Goal: Book appointment/travel/reservation

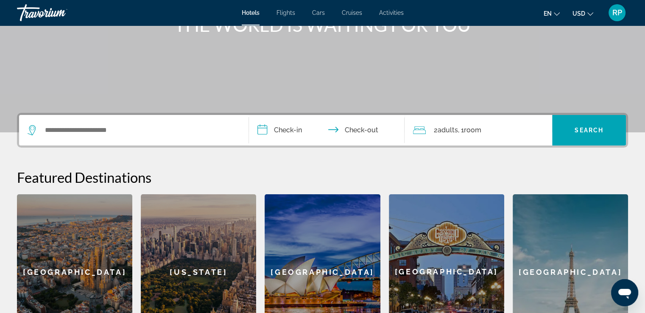
scroll to position [127, 0]
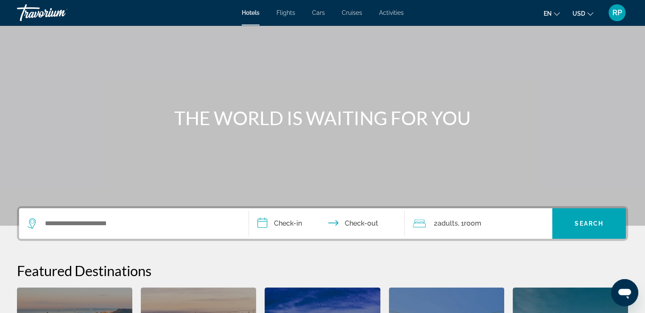
click at [109, 231] on div "Search widget" at bounding box center [134, 223] width 212 height 31
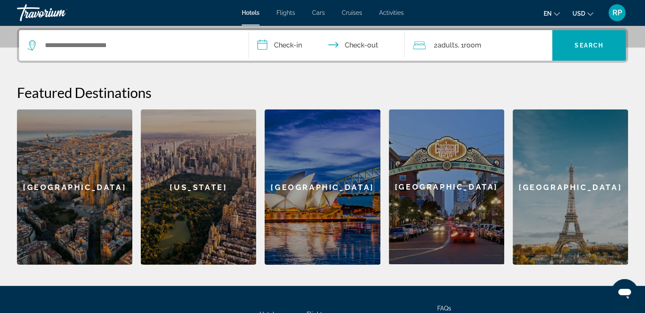
scroll to position [207, 0]
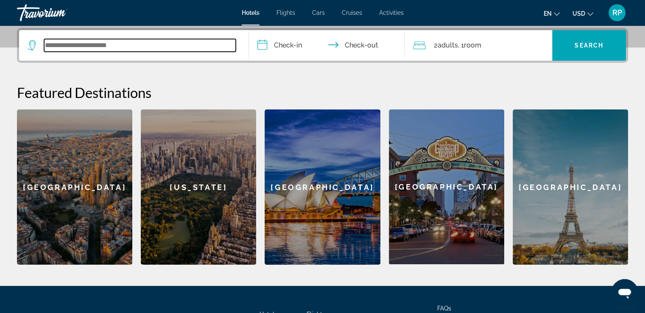
click at [109, 43] on input "Search widget" at bounding box center [140, 45] width 192 height 13
paste input "******"
type input "******"
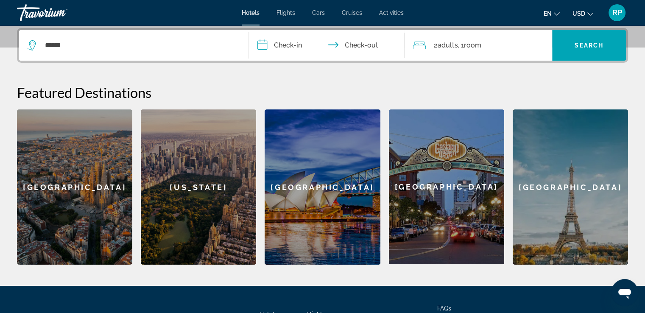
click at [454, 45] on span "Adults" at bounding box center [447, 45] width 20 height 8
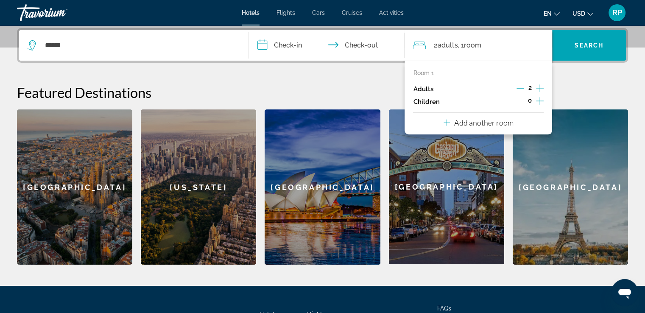
click at [540, 102] on icon "Increment children" at bounding box center [540, 101] width 8 height 8
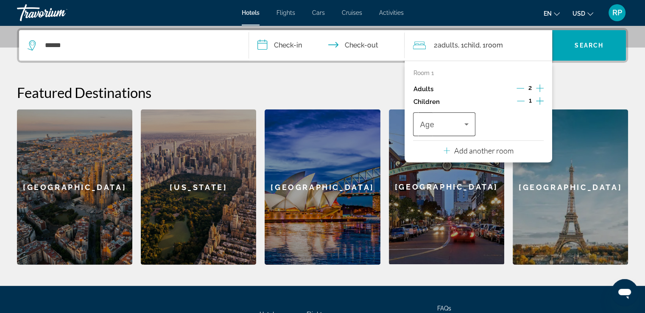
click at [472, 121] on div "Age" at bounding box center [444, 124] width 62 height 24
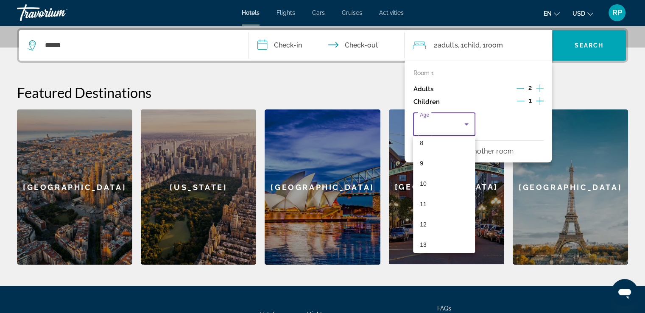
scroll to position [254, 0]
click at [438, 181] on mat-option "14" at bounding box center [444, 180] width 62 height 20
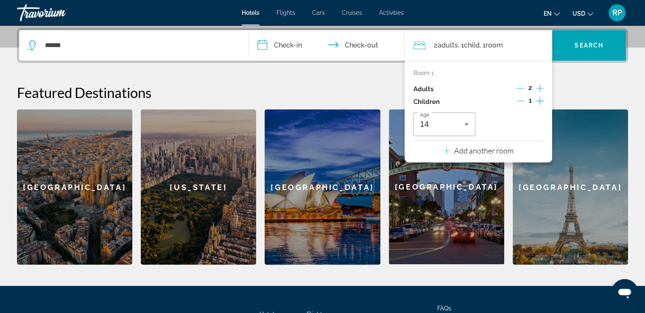
click at [295, 46] on input "**********" at bounding box center [328, 46] width 159 height 33
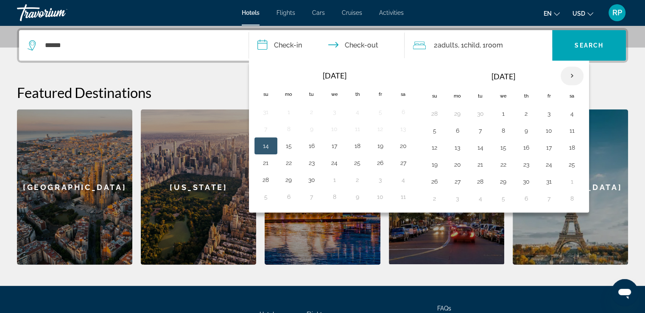
click at [569, 75] on th "Next month" at bounding box center [571, 76] width 23 height 19
click at [457, 164] on button "22" at bounding box center [458, 165] width 14 height 12
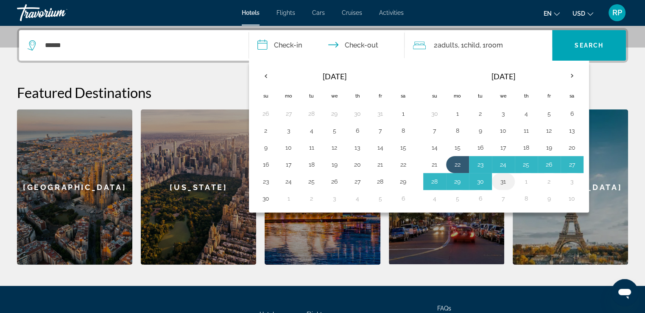
click at [502, 180] on button "31" at bounding box center [503, 182] width 14 height 12
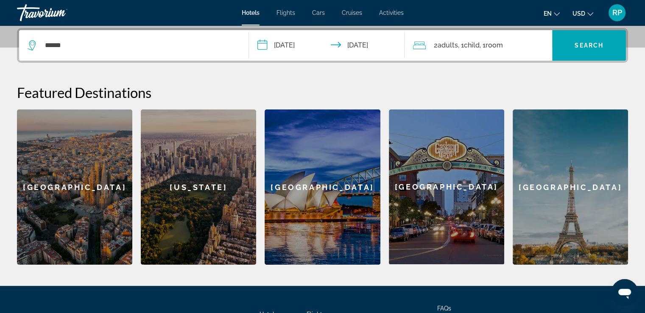
click at [369, 47] on input "**********" at bounding box center [328, 46] width 159 height 33
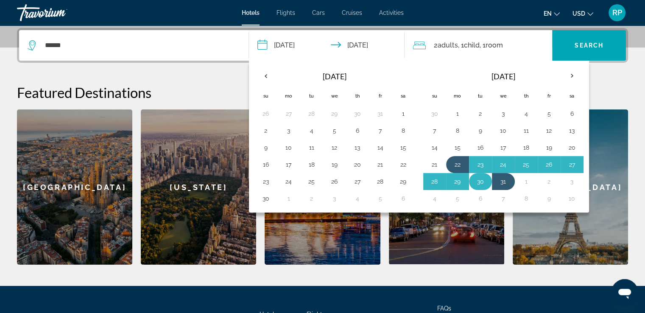
click at [478, 181] on button "30" at bounding box center [481, 182] width 14 height 12
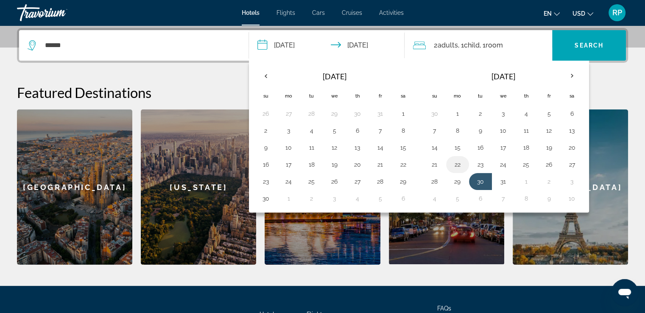
click at [454, 163] on button "22" at bounding box center [458, 165] width 14 height 12
type input "**********"
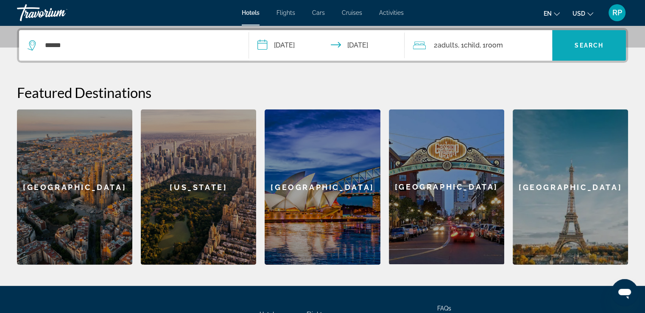
click at [583, 46] on span "Search" at bounding box center [588, 45] width 29 height 7
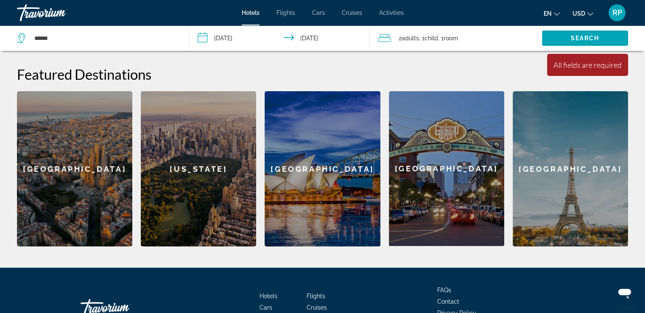
scroll to position [114, 0]
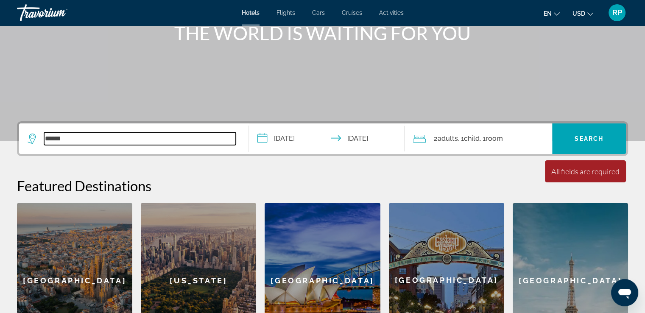
click at [193, 142] on input "******" at bounding box center [140, 138] width 192 height 13
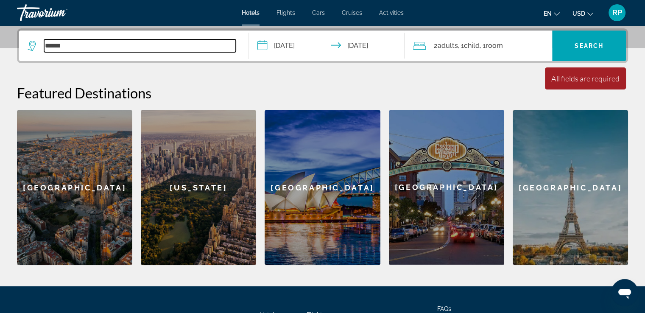
scroll to position [207, 0]
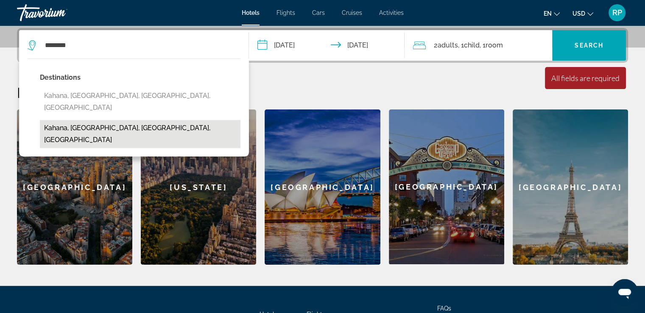
click at [90, 120] on button "Kahana, [GEOGRAPHIC_DATA], [GEOGRAPHIC_DATA], [GEOGRAPHIC_DATA]" at bounding box center [140, 134] width 201 height 28
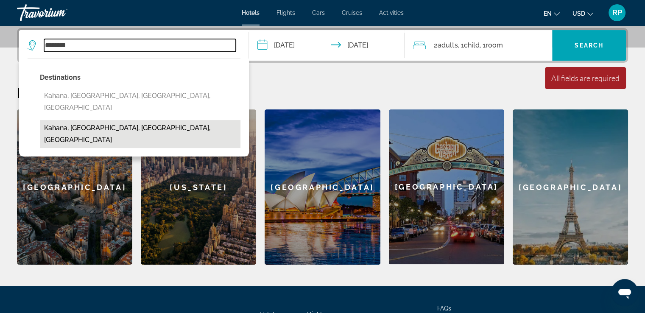
type input "**********"
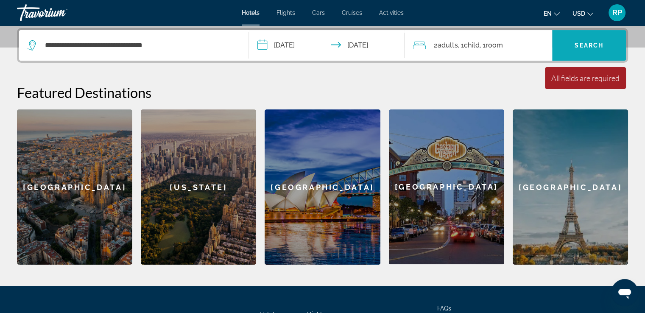
click at [587, 47] on span "Search" at bounding box center [588, 45] width 29 height 7
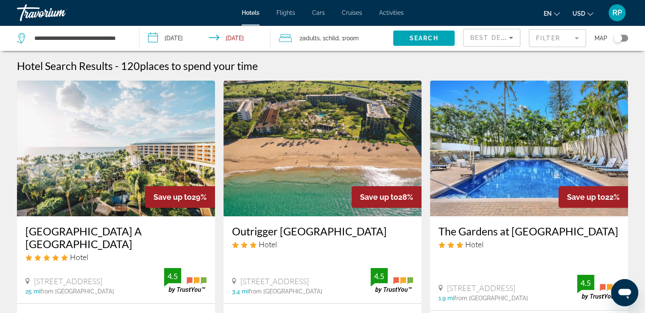
click at [516, 37] on icon "Sort by" at bounding box center [511, 38] width 10 height 10
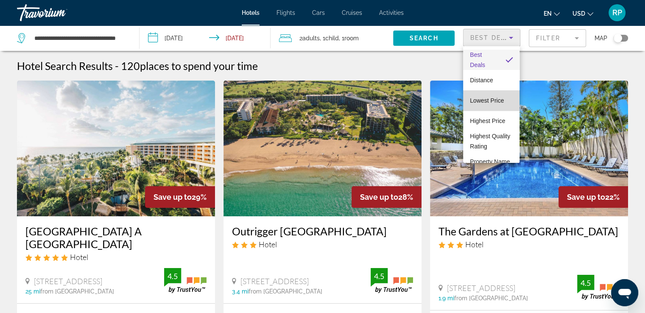
click at [502, 102] on span "Lowest Price" at bounding box center [487, 100] width 34 height 7
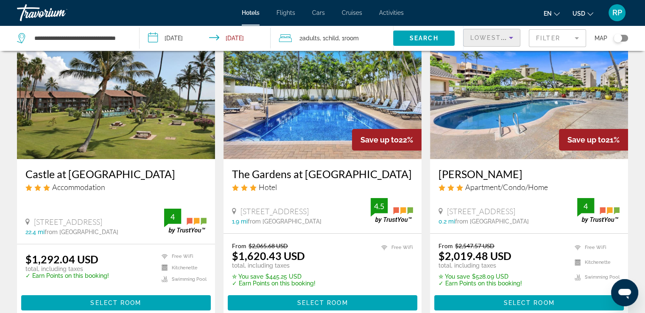
scroll to position [42, 0]
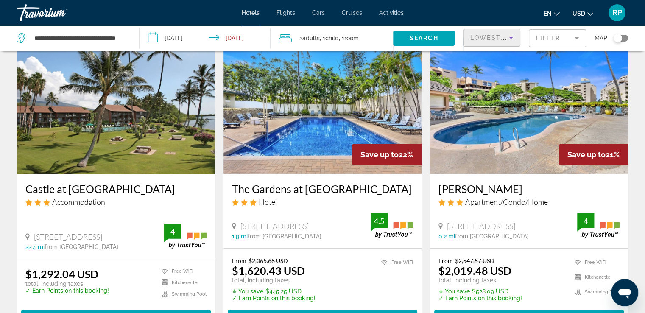
click at [625, 39] on div "Toggle map" at bounding box center [620, 38] width 14 height 7
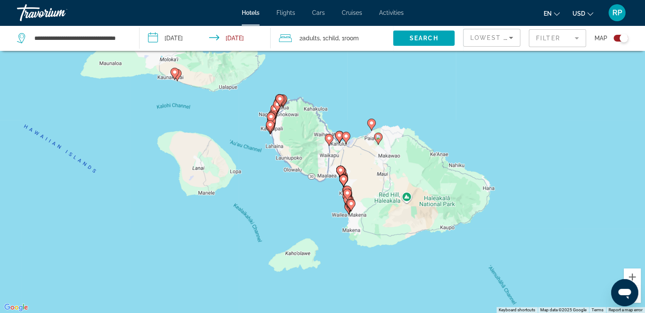
drag, startPoint x: 326, startPoint y: 231, endPoint x: 279, endPoint y: 188, distance: 63.3
click at [279, 188] on div "To activate drag with keyboard, press Alt + Enter. Once in keyboard drag state,…" at bounding box center [322, 156] width 645 height 313
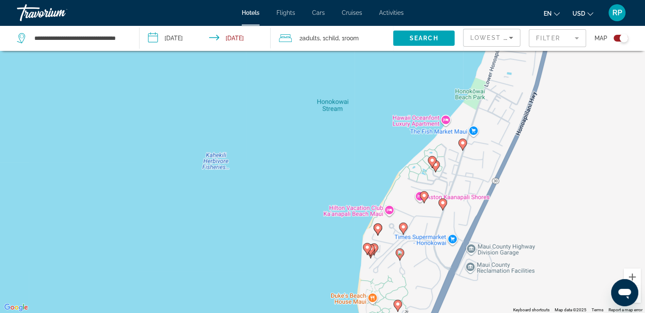
drag, startPoint x: 364, startPoint y: 139, endPoint x: 277, endPoint y: 117, distance: 89.4
click at [278, 115] on div "To activate drag with keyboard, press Alt + Enter. Once in keyboard drag state,…" at bounding box center [322, 156] width 645 height 313
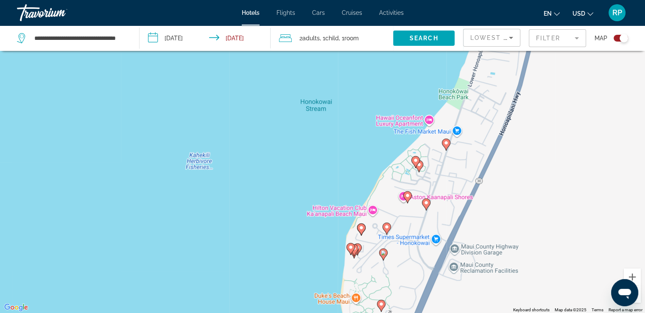
click at [445, 144] on image "Main content" at bounding box center [445, 142] width 5 height 5
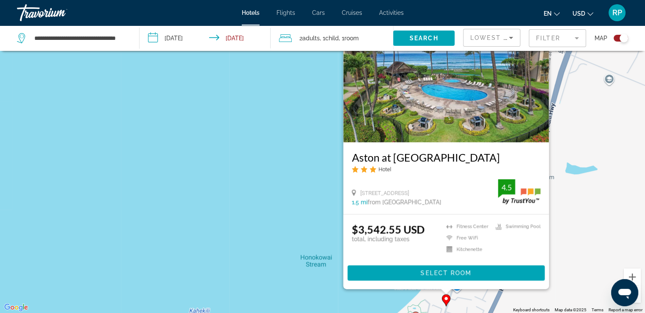
click at [312, 146] on div "To activate drag with keyboard, press Alt + Enter. Once in keyboard drag state,…" at bounding box center [322, 156] width 645 height 313
click at [310, 153] on div "To activate drag with keyboard, press Alt + Enter. Once in keyboard drag state,…" at bounding box center [322, 156] width 645 height 313
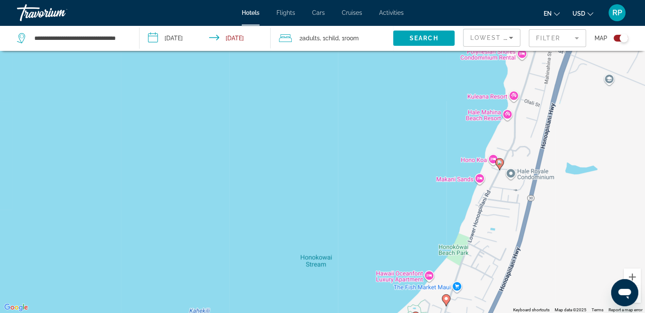
drag, startPoint x: 312, startPoint y: 157, endPoint x: 302, endPoint y: 102, distance: 56.0
click at [307, 92] on div "To activate drag with keyboard, press Alt + Enter. Once in keyboard drag state,…" at bounding box center [322, 156] width 645 height 313
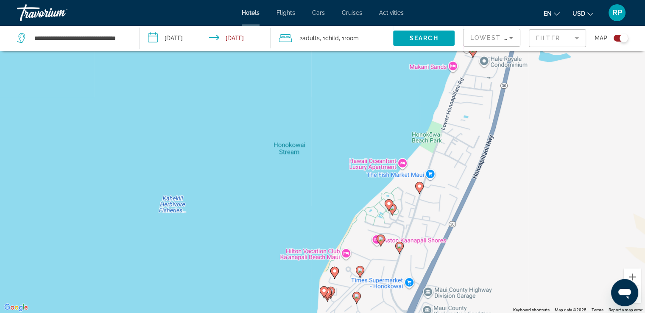
drag, startPoint x: 373, startPoint y: 221, endPoint x: 346, endPoint y: 111, distance: 113.4
click at [346, 111] on div "To activate drag with keyboard, press Alt + Enter. Once in keyboard drag state,…" at bounding box center [322, 156] width 645 height 313
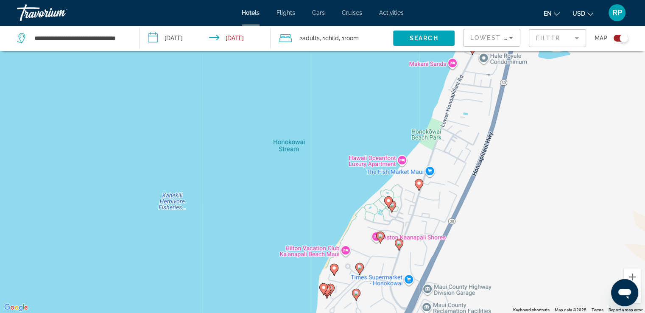
click at [387, 201] on image "Main content" at bounding box center [388, 200] width 5 height 5
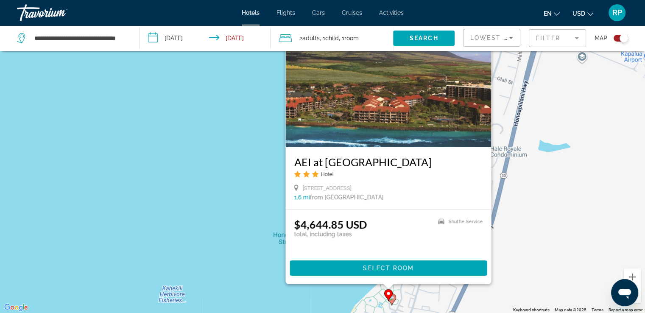
click at [392, 299] on gmp-advanced-marker "Main content" at bounding box center [388, 295] width 8 height 13
click at [395, 295] on gmp-advanced-marker "Main content" at bounding box center [391, 299] width 8 height 13
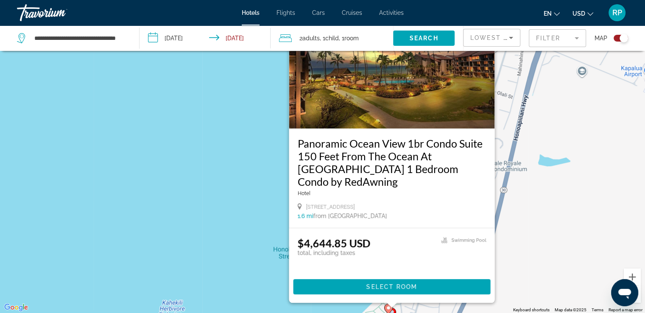
click at [247, 200] on div "To activate drag with keyboard, press Alt + Enter. Once in keyboard drag state,…" at bounding box center [322, 156] width 645 height 313
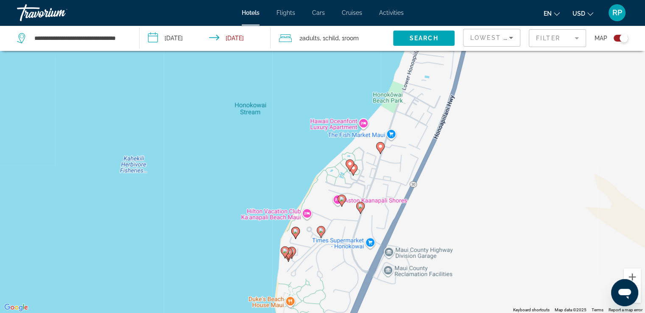
drag, startPoint x: 262, startPoint y: 212, endPoint x: 231, endPoint y: 71, distance: 144.5
click at [222, 67] on div "To activate drag with keyboard, press Alt + Enter. Once in keyboard drag state,…" at bounding box center [322, 156] width 645 height 313
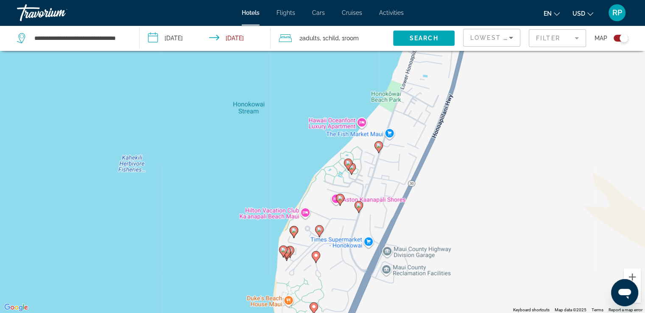
click at [357, 208] on icon "Main content" at bounding box center [358, 206] width 8 height 11
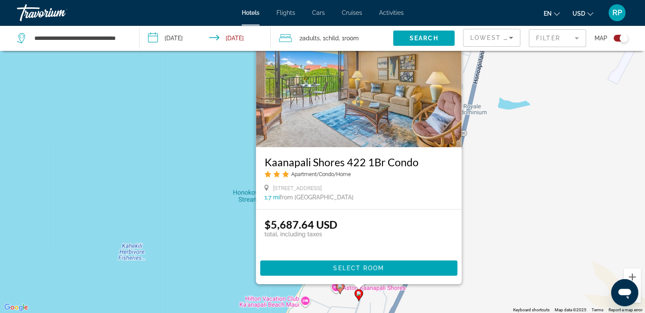
click at [217, 212] on div "To activate drag with keyboard, press Alt + Enter. Once in keyboard drag state,…" at bounding box center [322, 156] width 645 height 313
click at [201, 220] on div "To activate drag with keyboard, press Alt + Enter. Once in keyboard drag state,…" at bounding box center [322, 156] width 645 height 313
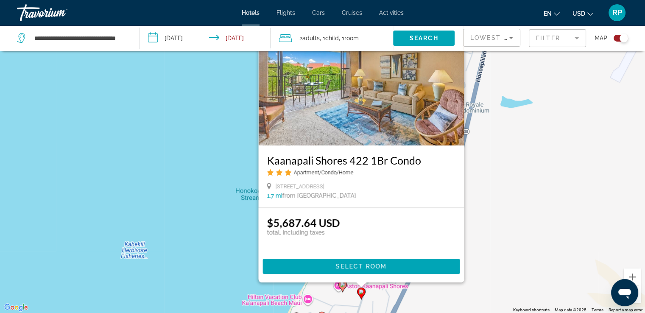
drag, startPoint x: 338, startPoint y: 287, endPoint x: 339, endPoint y: 282, distance: 5.2
click at [337, 286] on div "To activate drag with keyboard, press Alt + Enter. Once in keyboard drag state,…" at bounding box center [322, 156] width 645 height 313
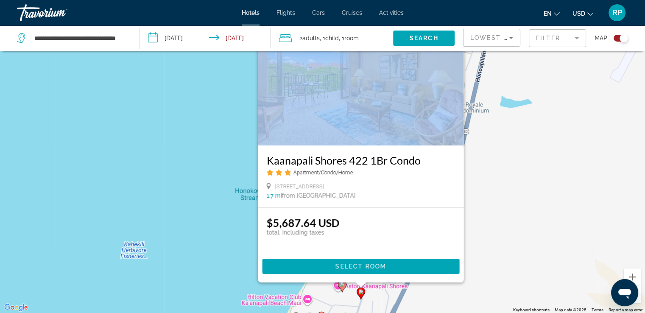
click at [341, 284] on image "Main content" at bounding box center [342, 284] width 5 height 5
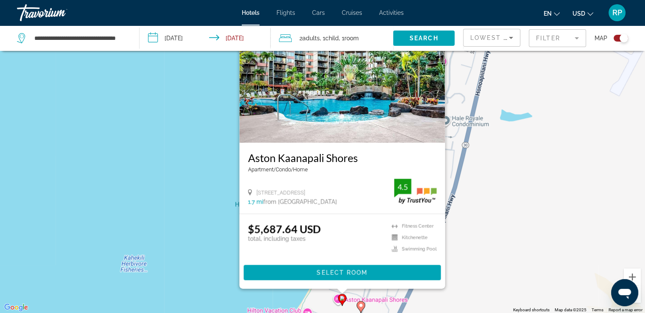
click at [187, 176] on div "To activate drag with keyboard, press Alt + Enter. Once in keyboard drag state,…" at bounding box center [322, 156] width 645 height 313
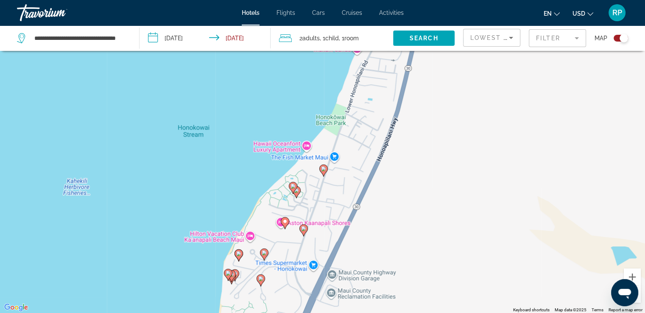
drag, startPoint x: 263, startPoint y: 175, endPoint x: 209, endPoint y: 89, distance: 101.5
click at [200, 92] on div "To activate drag with keyboard, press Alt + Enter. Once in keyboard drag state,…" at bounding box center [322, 156] width 645 height 313
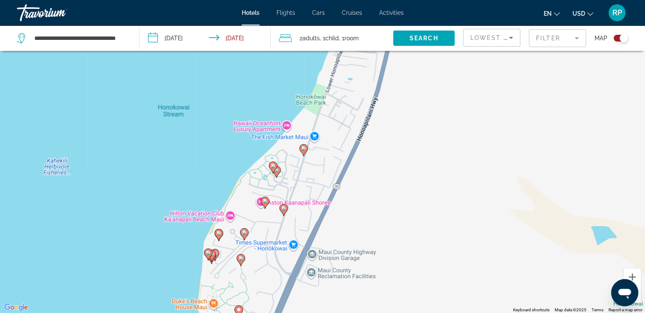
click at [304, 150] on image "Main content" at bounding box center [303, 148] width 5 height 5
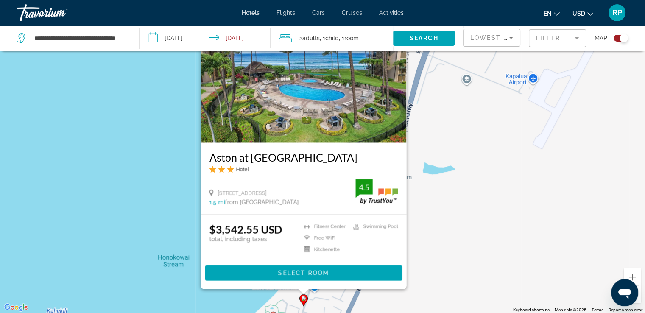
drag, startPoint x: 219, startPoint y: 193, endPoint x: 287, endPoint y: 194, distance: 67.8
click at [308, 195] on div "[STREET_ADDRESS]" at bounding box center [282, 193] width 146 height 8
copy span "[STREET_ADDRESS]"
click at [452, 125] on div "To activate drag with keyboard, press Alt + Enter. Once in keyboard drag state,…" at bounding box center [322, 156] width 645 height 313
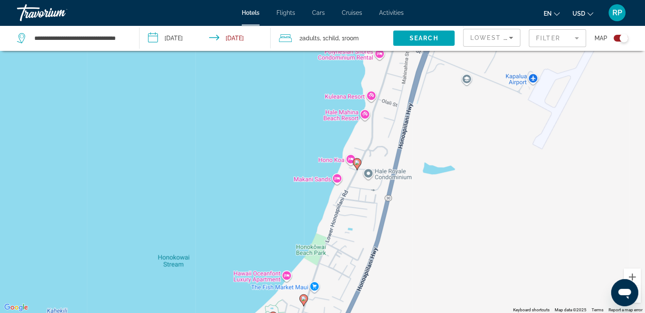
click at [357, 163] on image "Main content" at bounding box center [356, 162] width 5 height 5
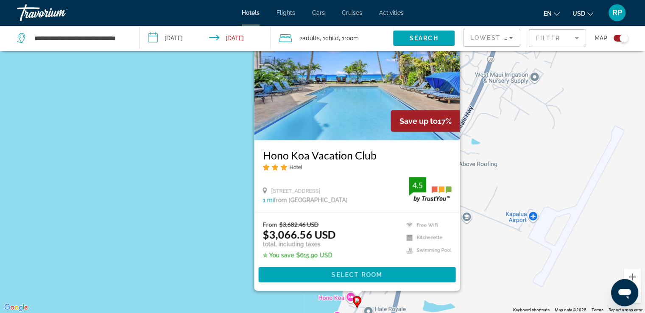
click at [350, 97] on img "Main content" at bounding box center [357, 73] width 206 height 136
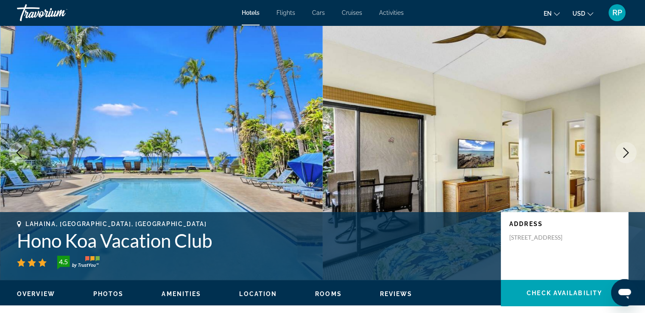
click at [626, 154] on icon "Next image" at bounding box center [626, 153] width 6 height 10
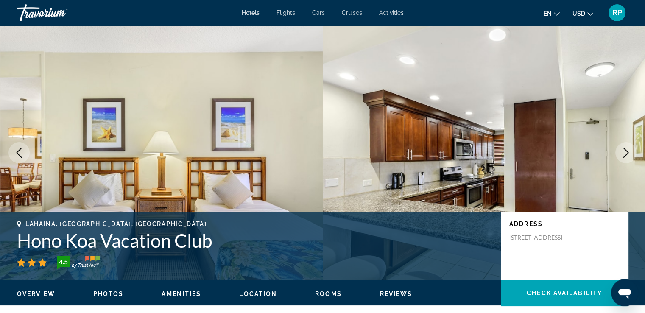
click at [623, 154] on icon "Next image" at bounding box center [626, 153] width 10 height 10
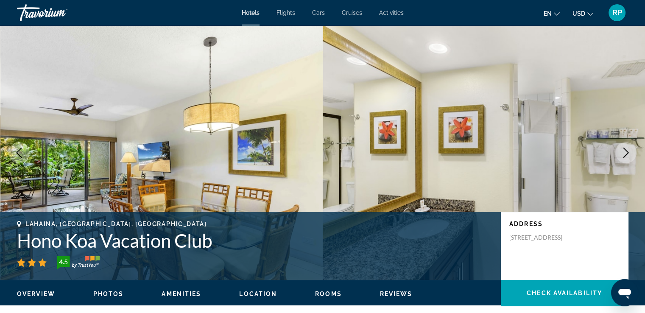
click at [622, 153] on icon "Next image" at bounding box center [626, 153] width 10 height 10
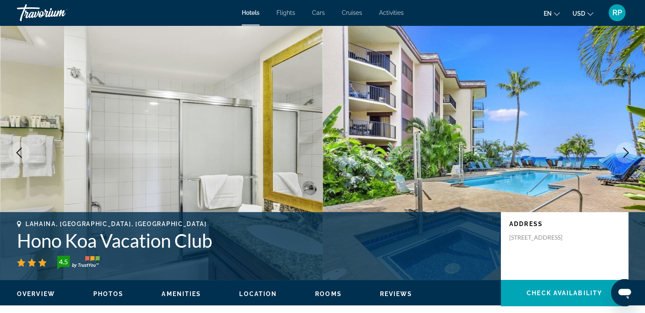
click at [622, 151] on icon "Next image" at bounding box center [626, 153] width 10 height 10
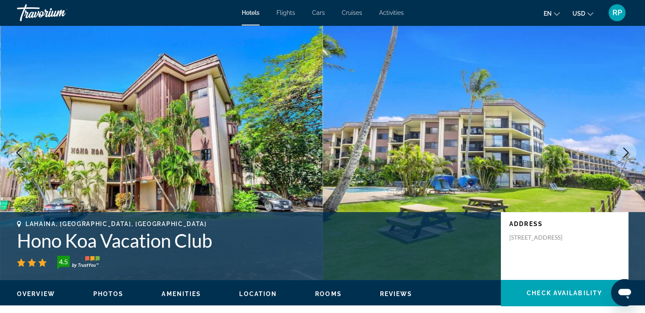
click at [635, 153] on button "Next image" at bounding box center [625, 152] width 21 height 21
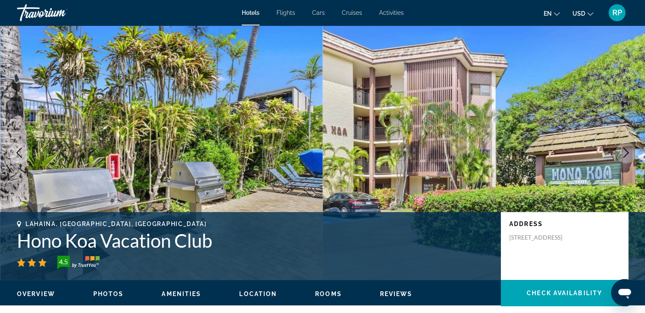
click at [629, 144] on button "Next image" at bounding box center [625, 152] width 21 height 21
